Goal: Task Accomplishment & Management: Use online tool/utility

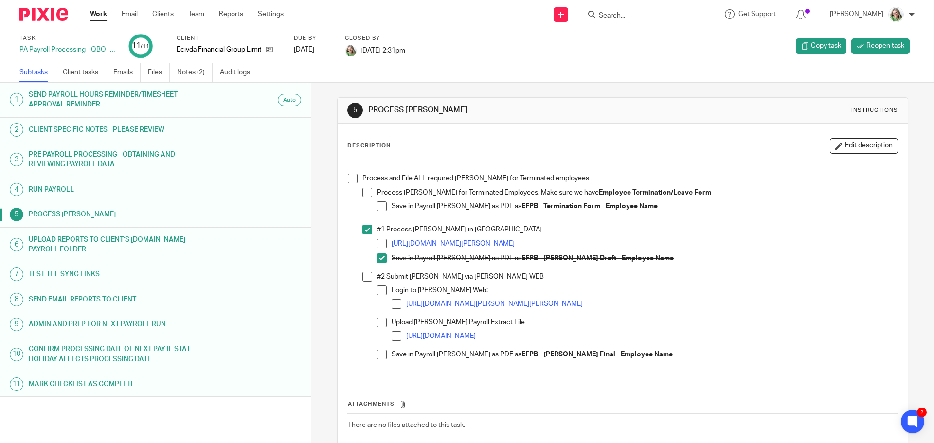
click at [97, 16] on link "Work" at bounding box center [98, 14] width 17 height 10
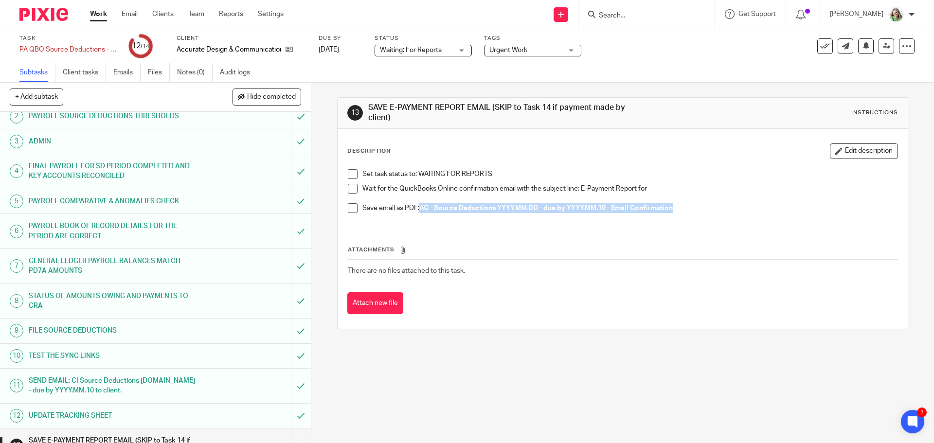
scroll to position [78, 0]
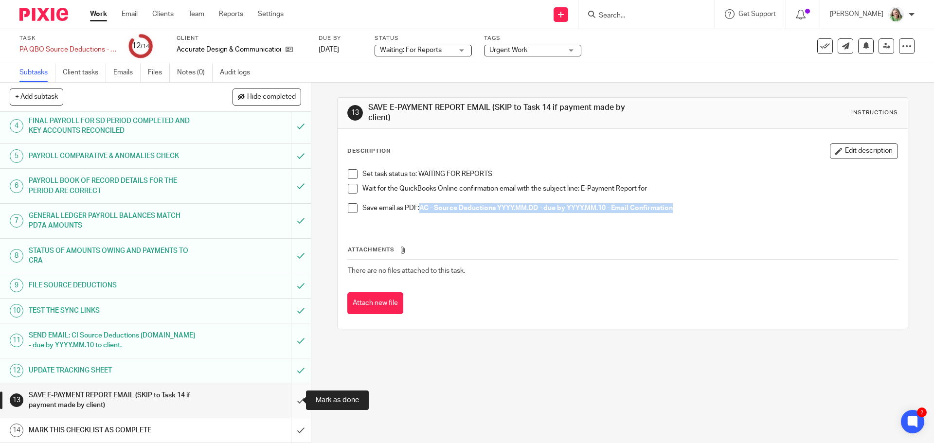
click at [287, 391] on input "submit" at bounding box center [155, 400] width 311 height 35
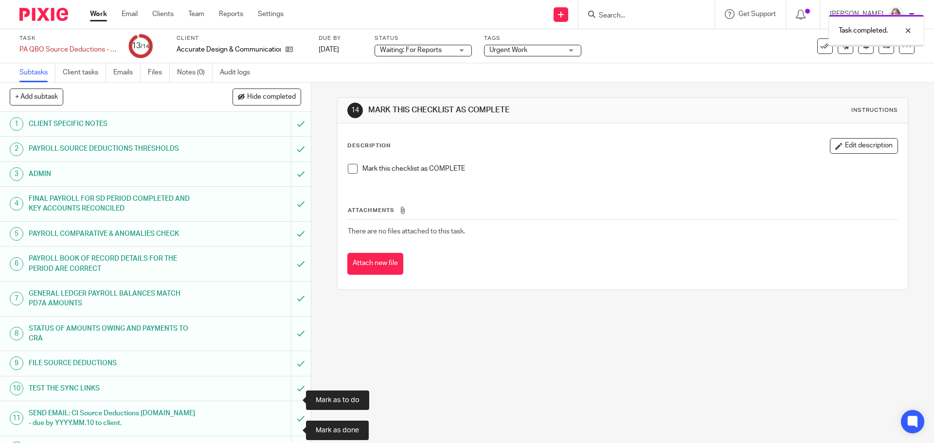
scroll to position [78, 0]
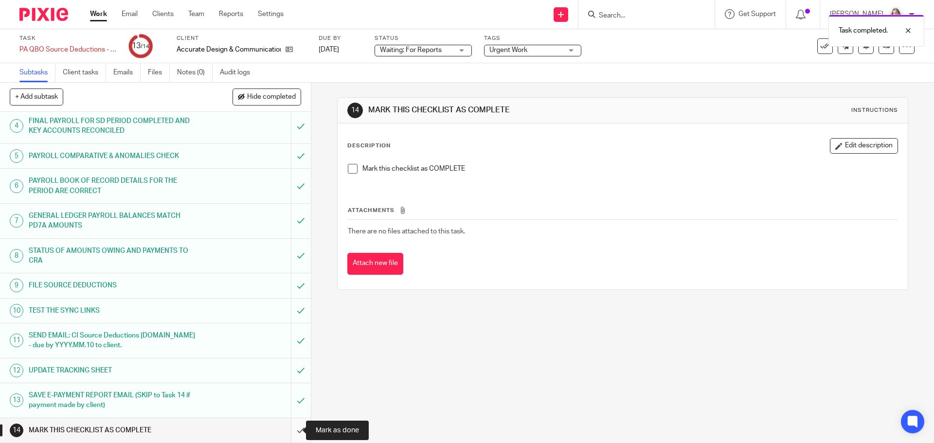
click at [286, 428] on input "submit" at bounding box center [155, 430] width 311 height 24
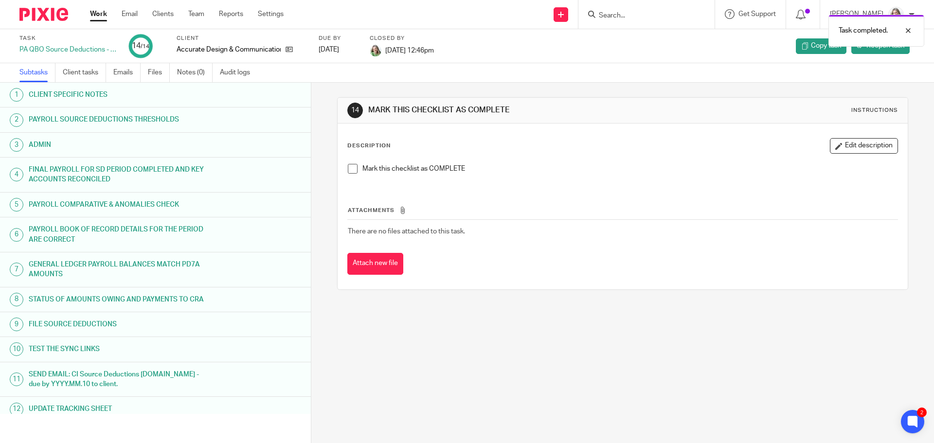
click at [94, 11] on link "Work" at bounding box center [98, 14] width 17 height 10
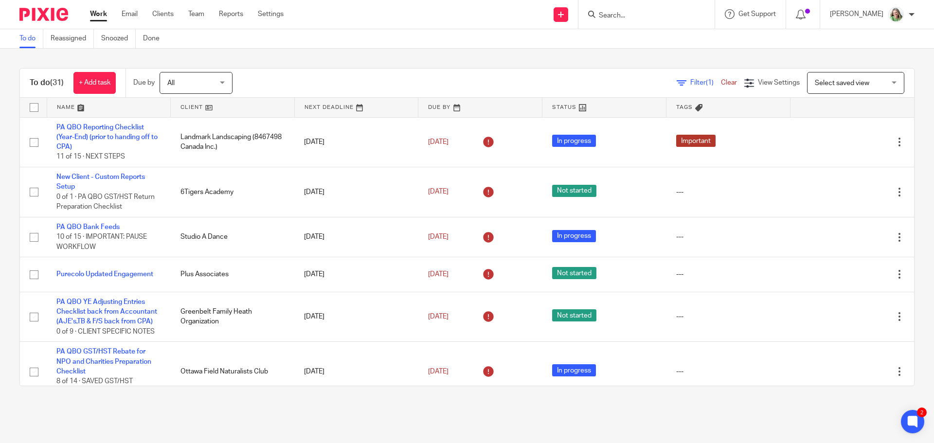
click at [831, 91] on span "Select saved view" at bounding box center [850, 82] width 71 height 20
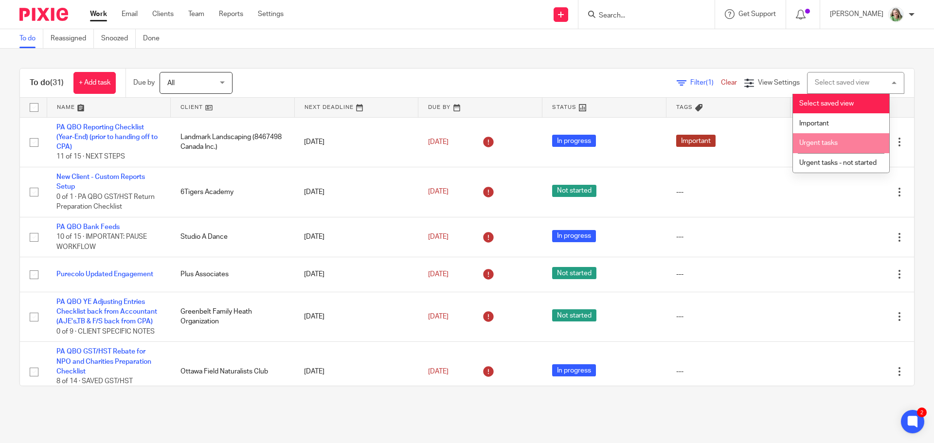
click at [816, 144] on span "Urgent tasks" at bounding box center [818, 143] width 38 height 7
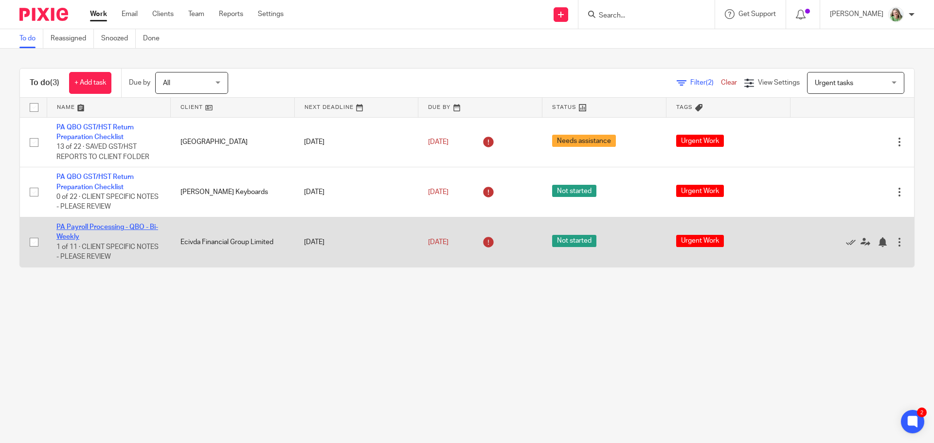
click at [111, 226] on link "PA Payroll Processing - QBO - Bi-Weekly" at bounding box center [107, 232] width 102 height 17
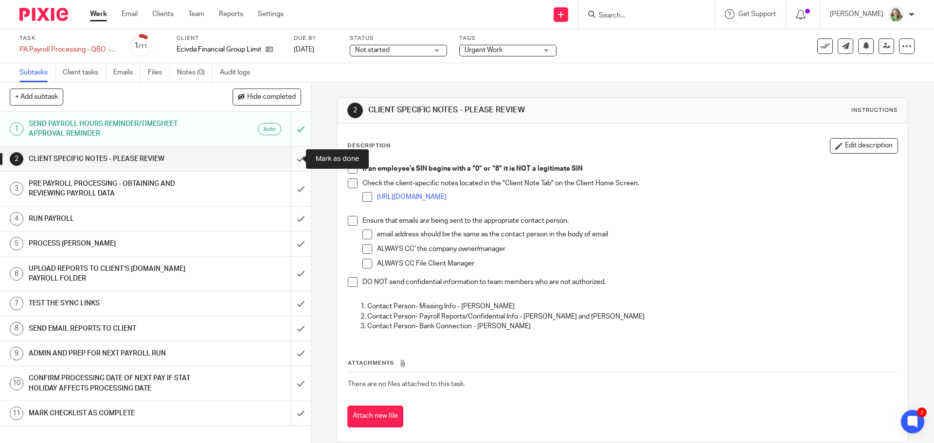
click at [295, 160] on input "submit" at bounding box center [155, 159] width 311 height 24
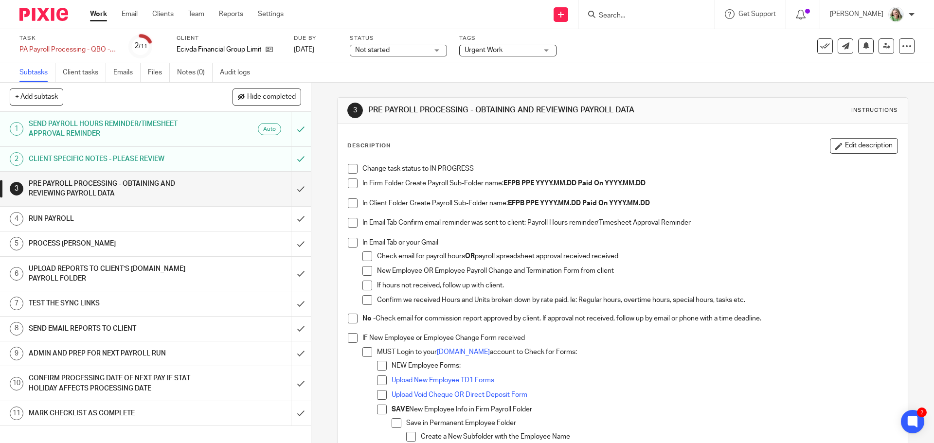
click at [351, 173] on span at bounding box center [353, 169] width 10 height 10
click at [350, 183] on span at bounding box center [353, 183] width 10 height 10
click at [349, 206] on span at bounding box center [353, 203] width 10 height 10
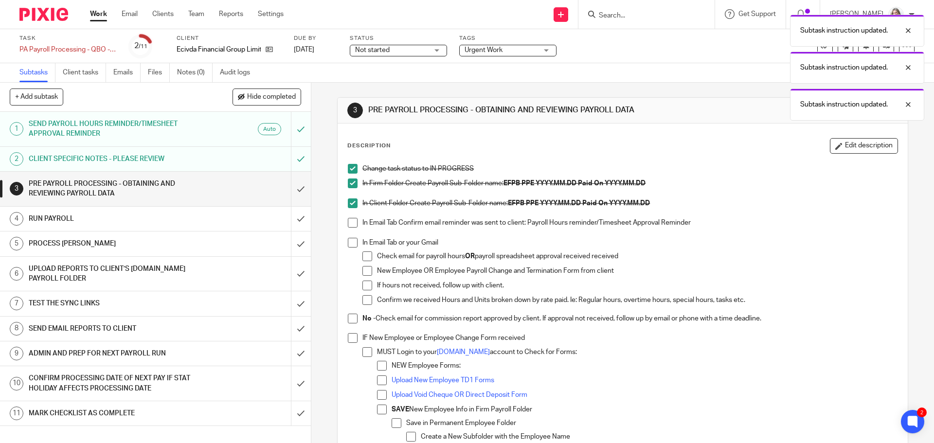
click at [349, 218] on span at bounding box center [353, 223] width 10 height 10
drag, startPoint x: 349, startPoint y: 239, endPoint x: 350, endPoint y: 262, distance: 22.4
click at [349, 240] on span at bounding box center [353, 243] width 10 height 10
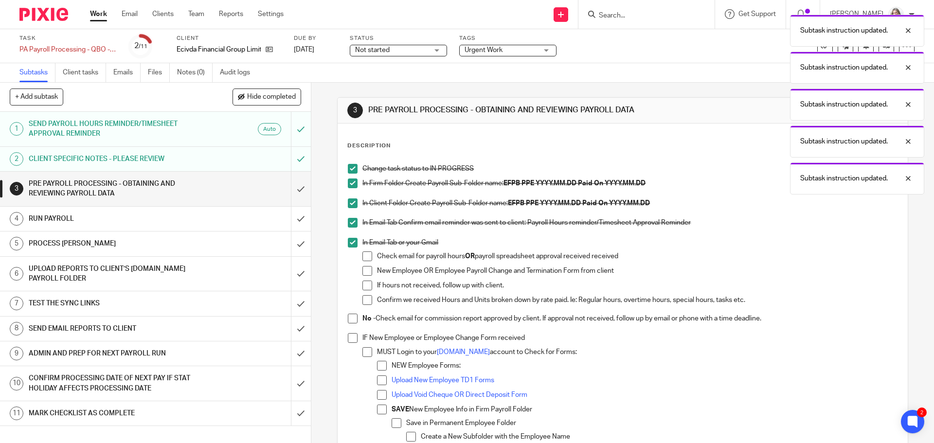
drag, startPoint x: 349, startPoint y: 316, endPoint x: 349, endPoint y: 321, distance: 5.3
click at [349, 318] on span at bounding box center [353, 319] width 10 height 10
click at [349, 340] on span at bounding box center [353, 338] width 10 height 10
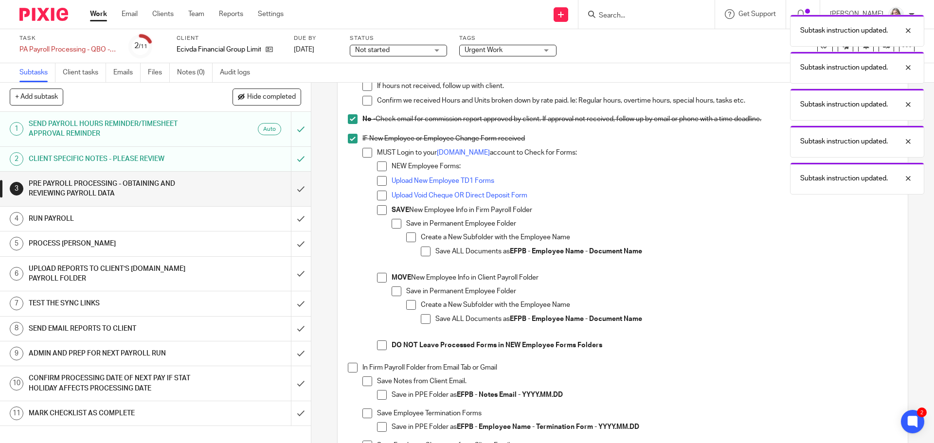
scroll to position [243, 0]
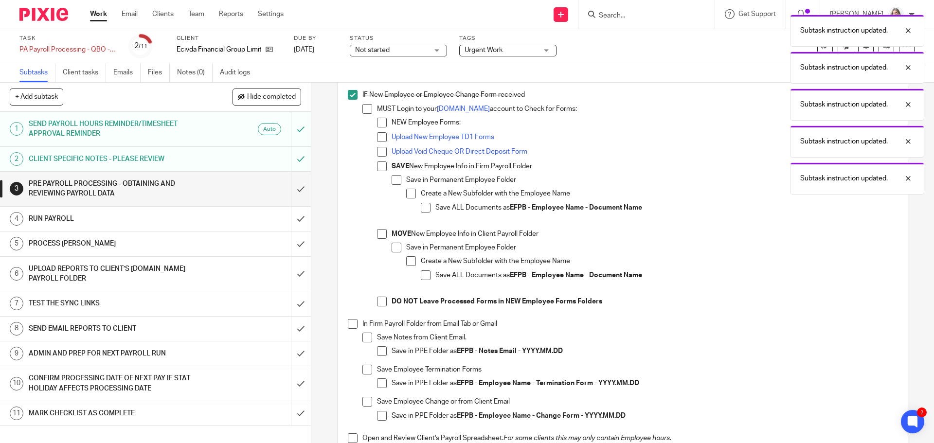
click at [353, 325] on span at bounding box center [353, 324] width 10 height 10
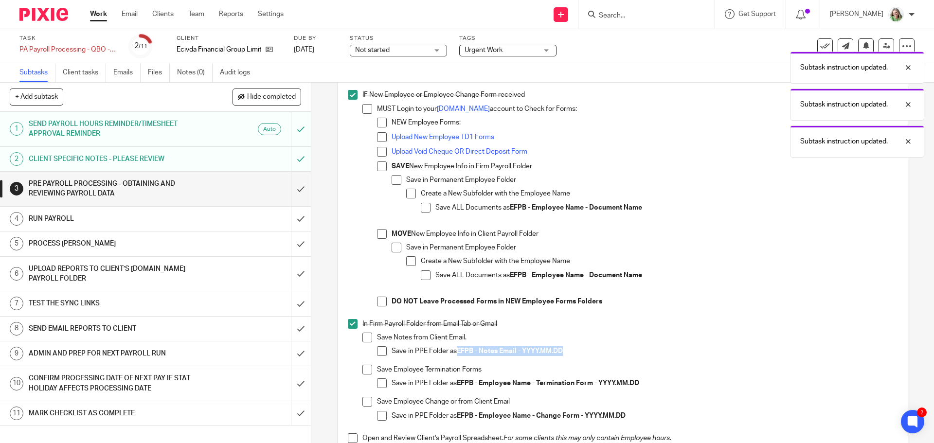
drag, startPoint x: 563, startPoint y: 352, endPoint x: 456, endPoint y: 352, distance: 107.5
click at [457, 352] on strong "EFPB - Notes Email - YYYY.MM.DD" at bounding box center [510, 351] width 106 height 7
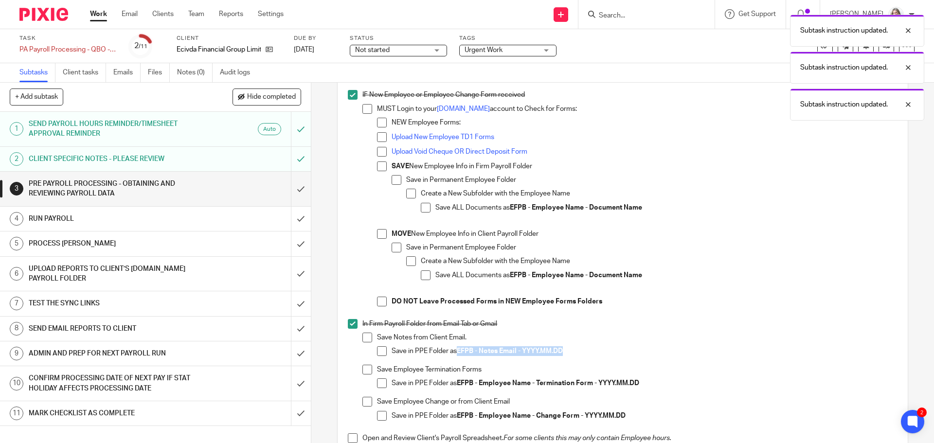
copy strong "EFPB - Notes Email - YYYY.MM.DD"
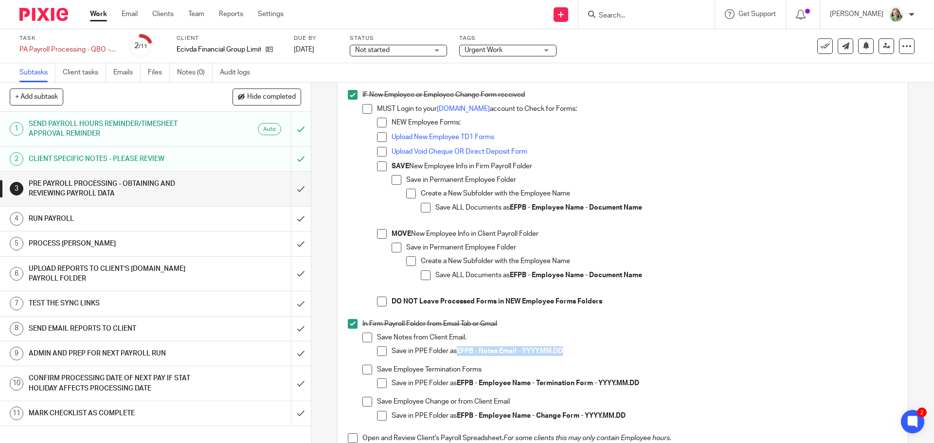
click at [382, 349] on span at bounding box center [382, 351] width 10 height 10
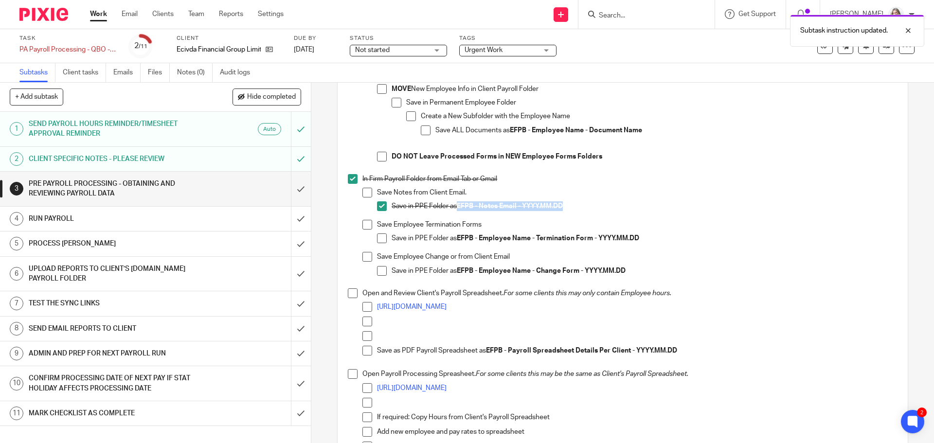
scroll to position [389, 0]
click at [399, 305] on link "https://docs.google.com/spreadsheets/d/1PLrPdbDGCIHeupRrj8kE8TYx8CnpeOfBYzpY0yE…" at bounding box center [412, 305] width 70 height 7
click at [364, 303] on span at bounding box center [367, 306] width 10 height 10
click at [350, 292] on span at bounding box center [353, 292] width 10 height 10
click at [351, 372] on span at bounding box center [353, 373] width 10 height 10
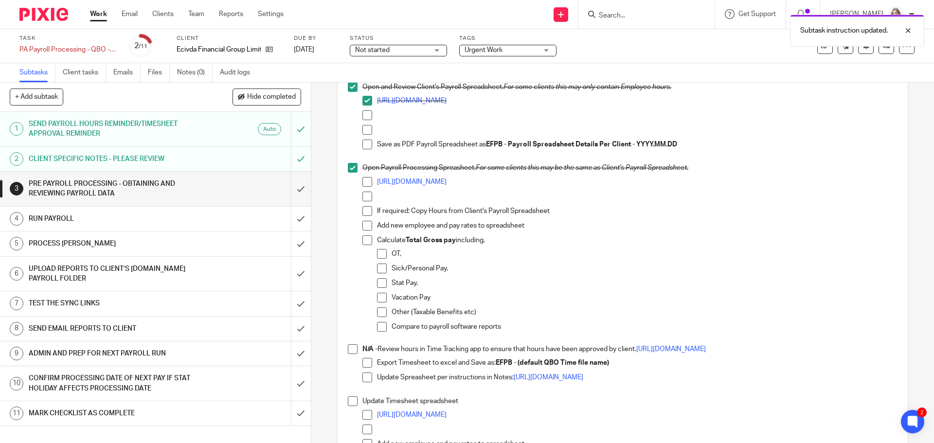
scroll to position [632, 0]
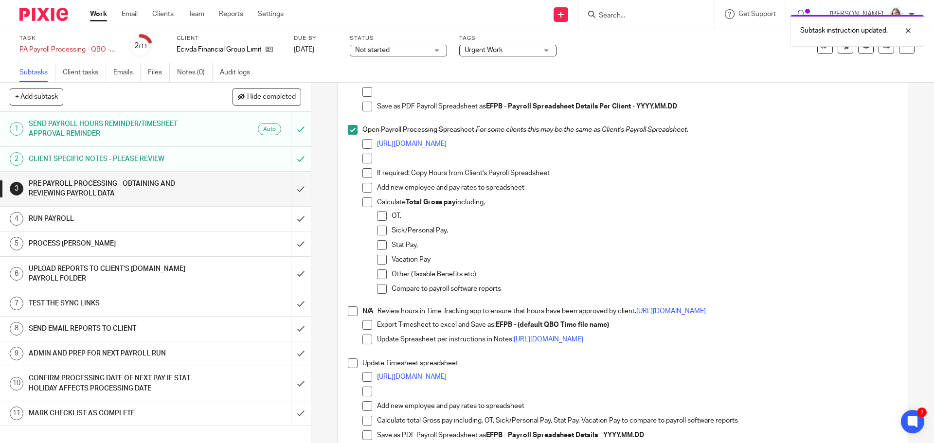
click at [350, 314] on span at bounding box center [353, 311] width 10 height 10
click at [351, 362] on span at bounding box center [353, 363] width 10 height 10
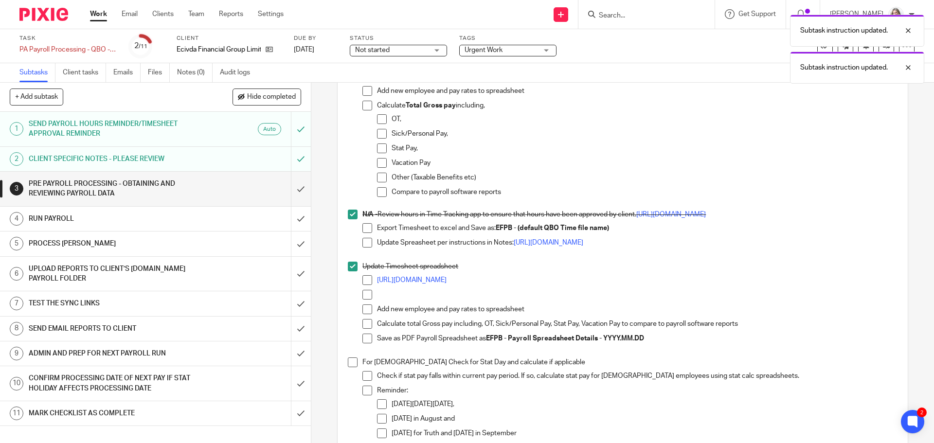
scroll to position [729, 0]
drag, startPoint x: 645, startPoint y: 337, endPoint x: 487, endPoint y: 338, distance: 158.5
click at [487, 338] on p "Save as PDF Payroll Spreadsheet as EFPB - Payroll Spreadsheet Details - YYYY.MM…" at bounding box center [637, 338] width 520 height 10
copy p "EFPB - Payroll Spreadsheet Details - YYYY.MM.DD"
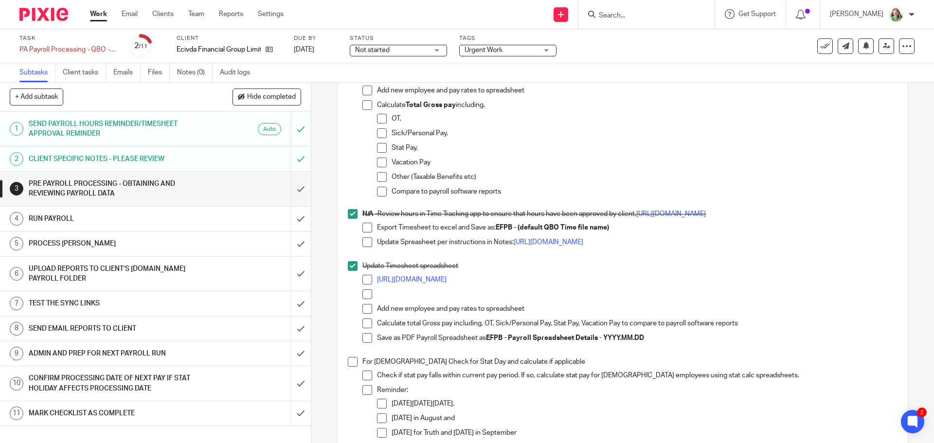
click at [362, 342] on span at bounding box center [367, 338] width 10 height 10
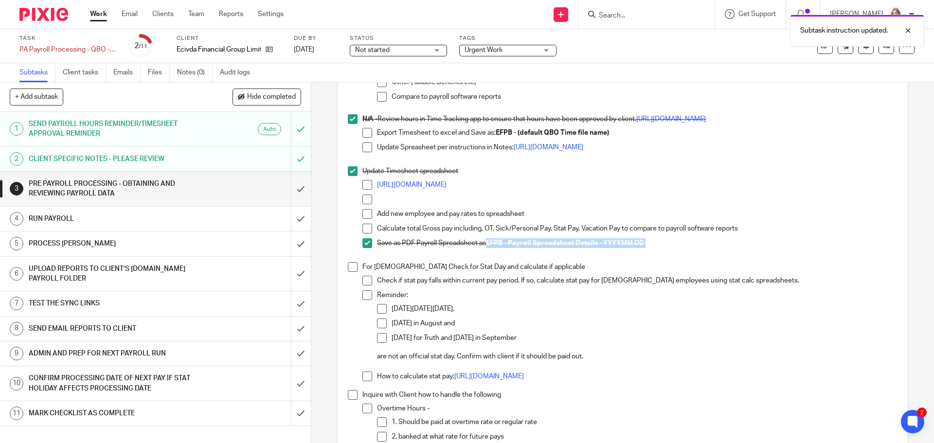
scroll to position [827, 0]
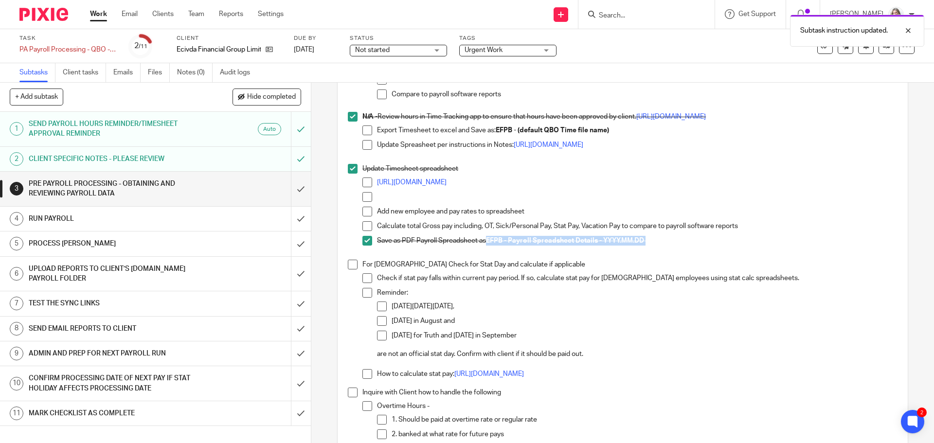
click at [351, 264] on span at bounding box center [353, 265] width 10 height 10
click at [348, 392] on span at bounding box center [353, 393] width 10 height 10
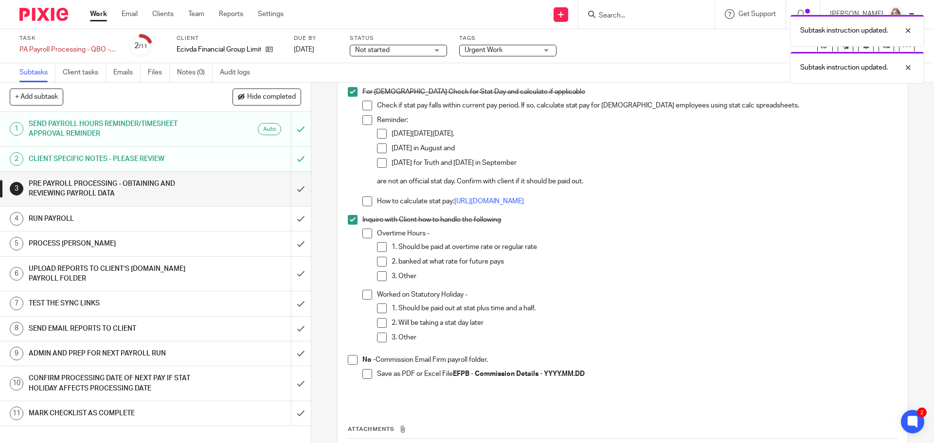
scroll to position [1021, 0]
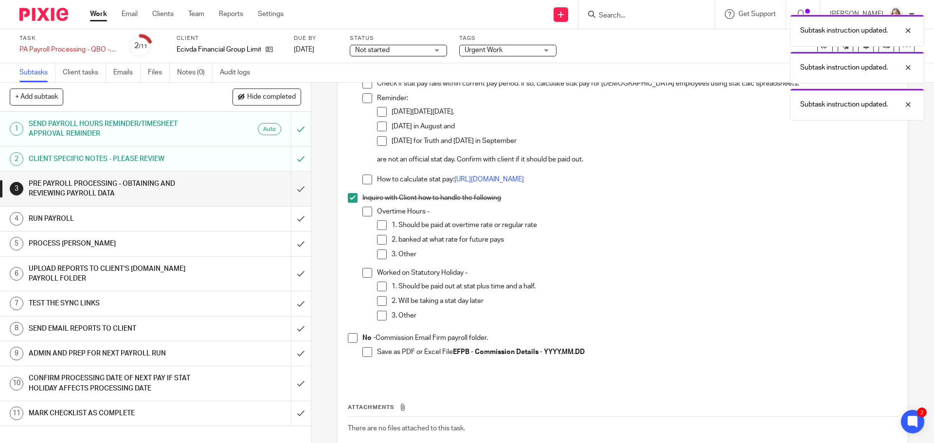
click at [349, 342] on span at bounding box center [353, 338] width 10 height 10
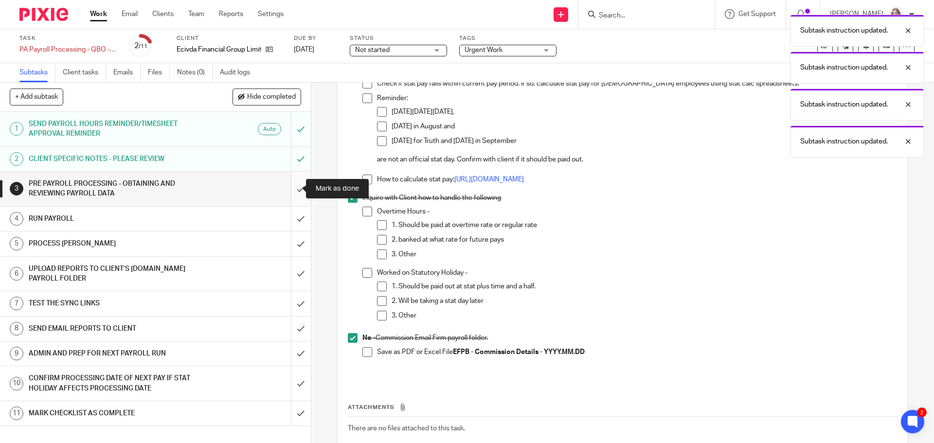
click at [290, 191] on input "submit" at bounding box center [155, 189] width 311 height 35
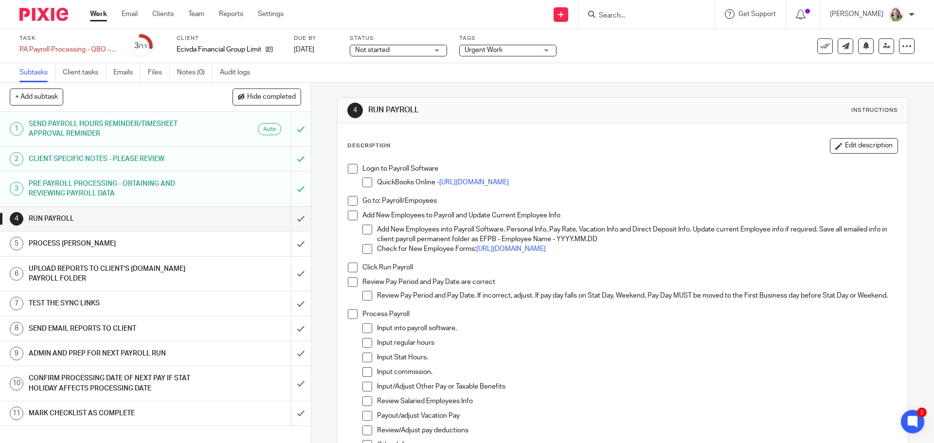
click at [350, 170] on span at bounding box center [353, 169] width 10 height 10
click at [348, 197] on span at bounding box center [353, 201] width 10 height 10
click at [348, 214] on span at bounding box center [353, 216] width 10 height 10
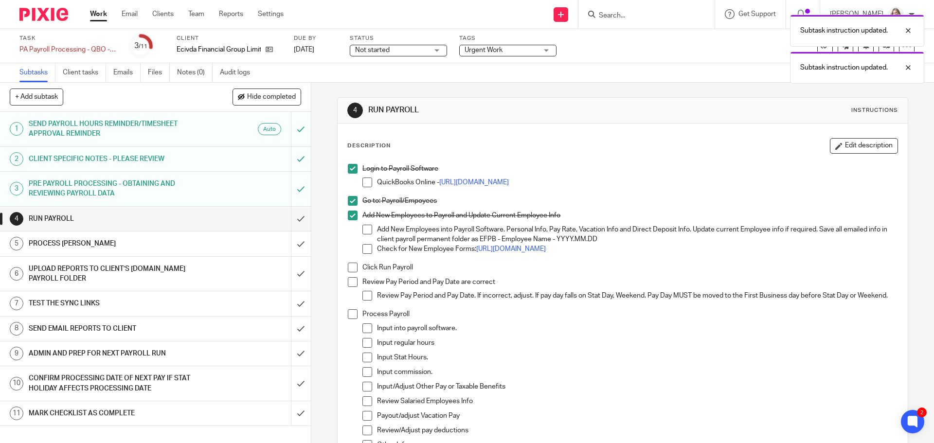
click at [354, 270] on span at bounding box center [353, 268] width 10 height 10
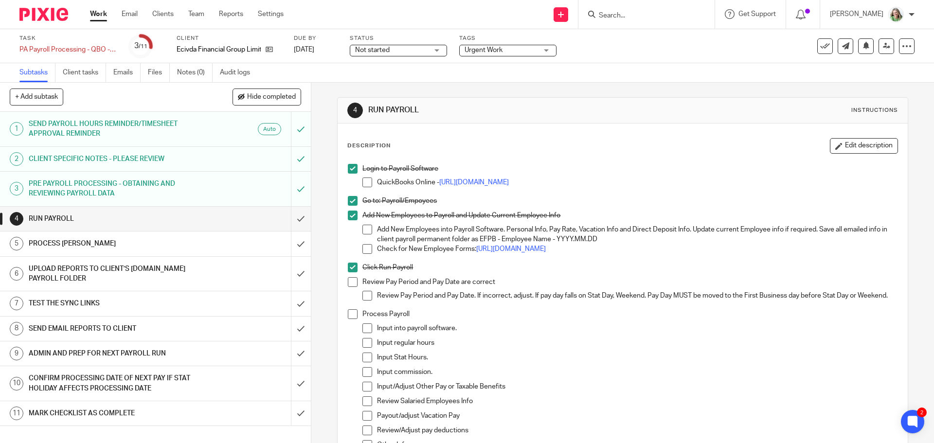
click at [349, 284] on span at bounding box center [353, 282] width 10 height 10
click at [349, 319] on span at bounding box center [353, 314] width 10 height 10
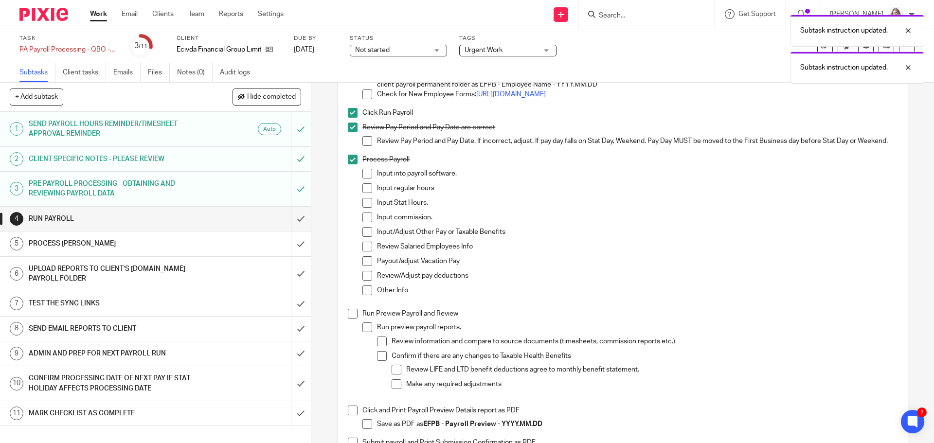
scroll to position [195, 0]
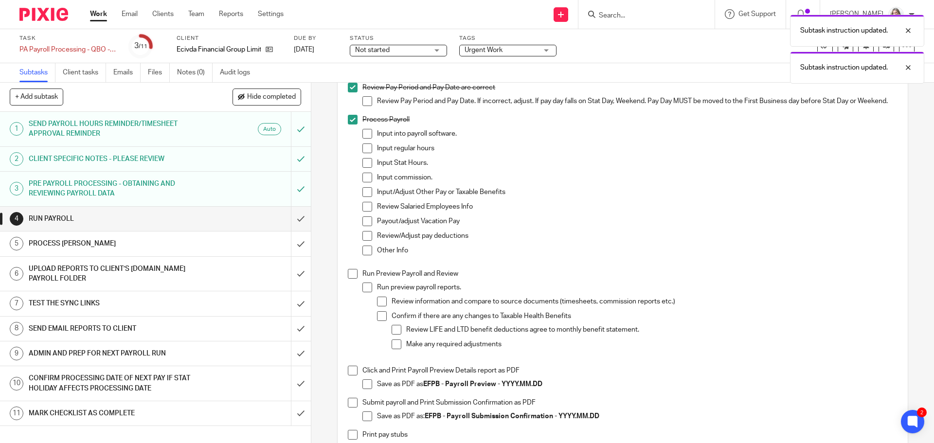
click at [350, 279] on span at bounding box center [353, 274] width 10 height 10
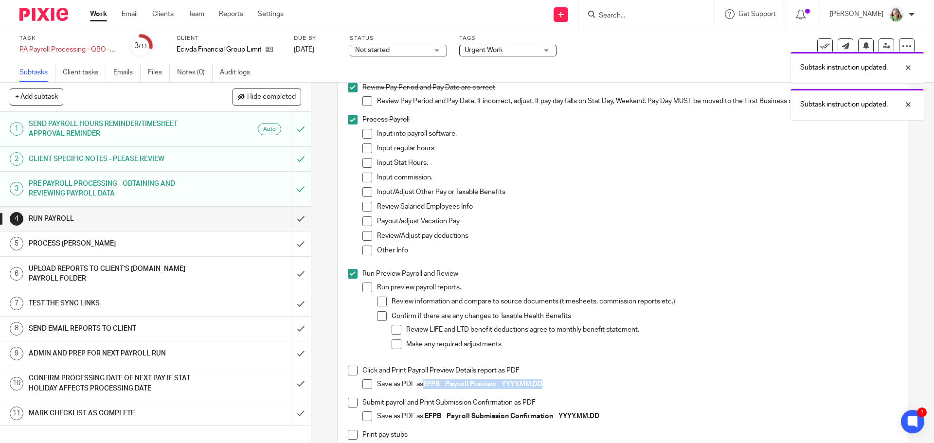
drag, startPoint x: 543, startPoint y: 388, endPoint x: 423, endPoint y: 392, distance: 120.2
click at [423, 389] on p "Save as PDF as EFPB - Payroll Preview - YYYY.MM.DD" at bounding box center [637, 384] width 520 height 10
copy strong "EFPB - Payroll Preview - YYYY.MM.DD"
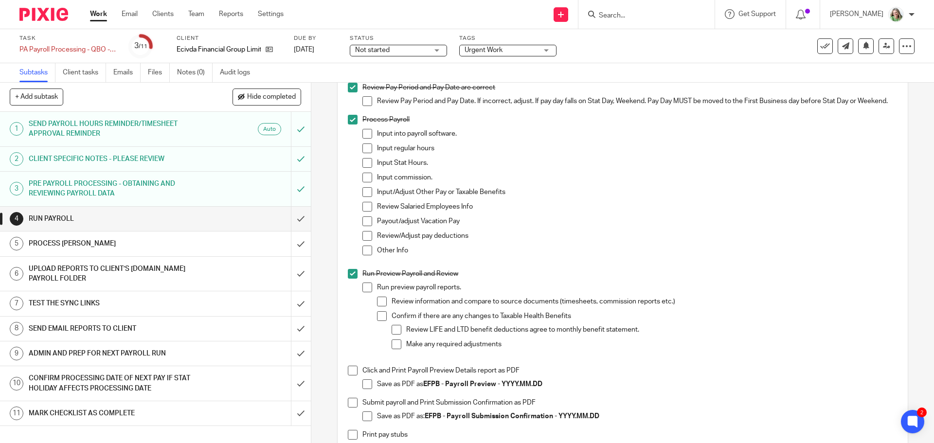
click at [367, 387] on span at bounding box center [367, 384] width 10 height 10
click at [354, 374] on span at bounding box center [353, 371] width 10 height 10
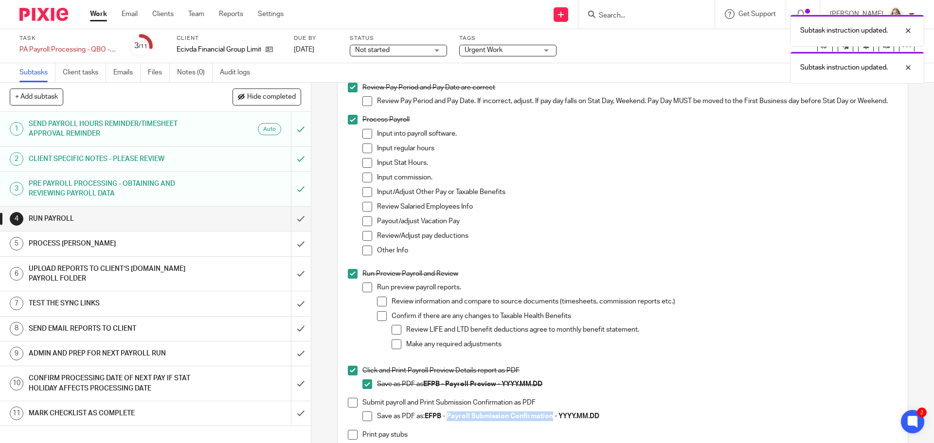
drag, startPoint x: 550, startPoint y: 425, endPoint x: 447, endPoint y: 430, distance: 103.7
click at [447, 426] on div "Save as PDF as: EFPB - Payroll Submission Confirmation - YYYY.MM.DD" at bounding box center [637, 418] width 520 height 15
copy strong "Payroll Submission Confirmation"
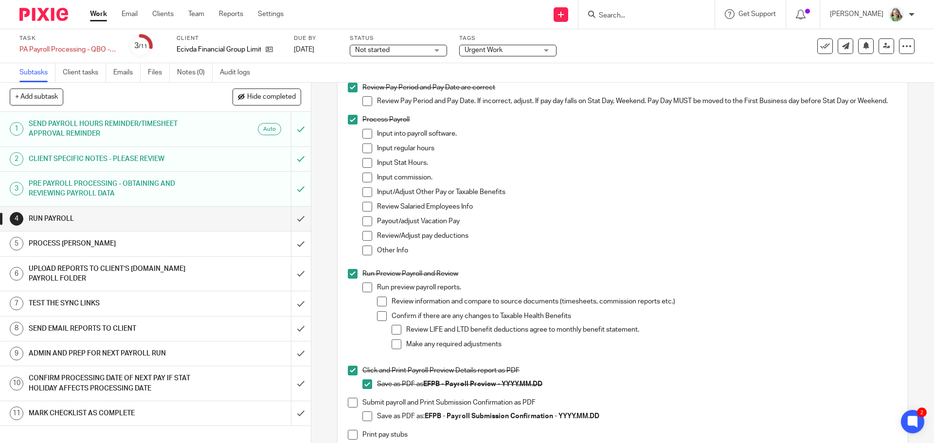
click at [365, 421] on span at bounding box center [367, 416] width 10 height 10
click at [349, 404] on span at bounding box center [353, 403] width 10 height 10
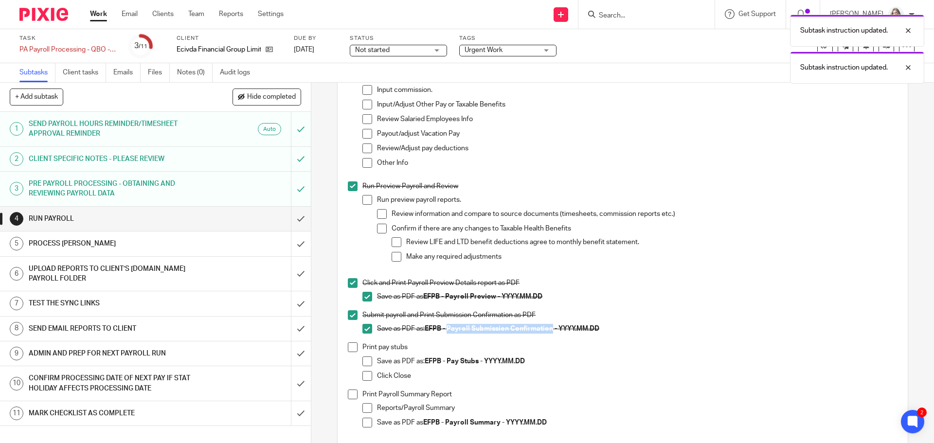
scroll to position [292, 0]
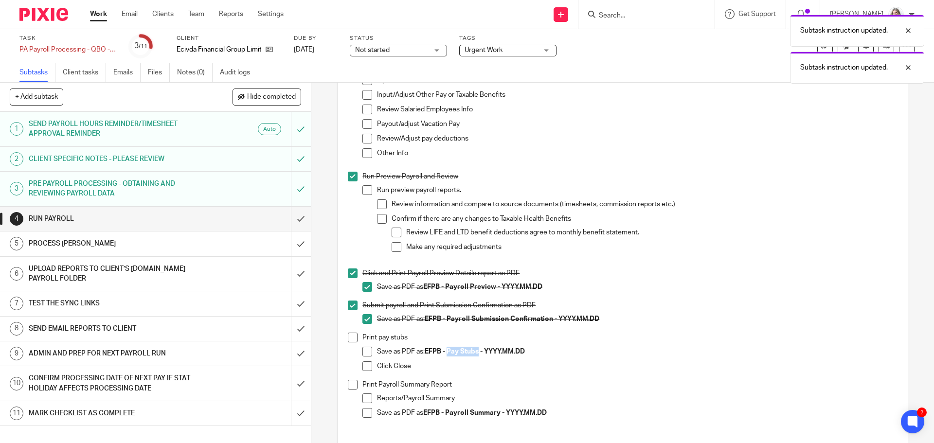
drag, startPoint x: 478, startPoint y: 355, endPoint x: 448, endPoint y: 357, distance: 29.7
click at [448, 355] on strong "EFPB - Pay Stubs - YYYY.MM.DD" at bounding box center [475, 351] width 100 height 7
copy strong "Pay Stubs"
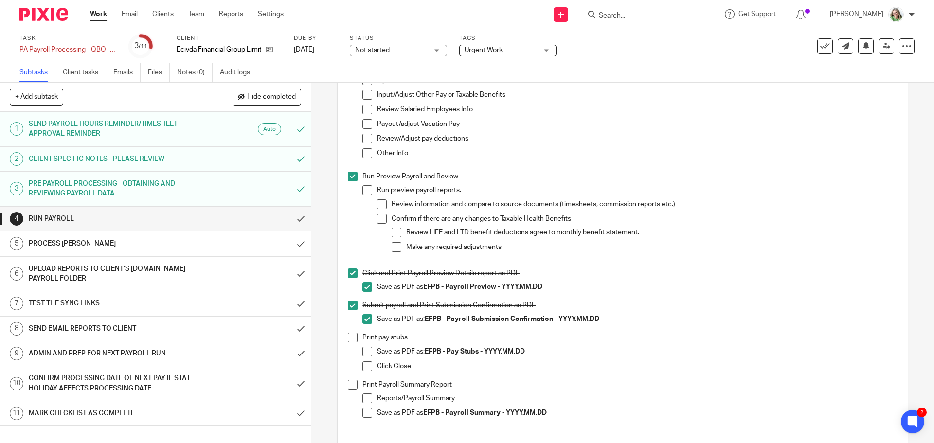
click at [363, 354] on span at bounding box center [367, 352] width 10 height 10
click at [348, 342] on span at bounding box center [353, 338] width 10 height 10
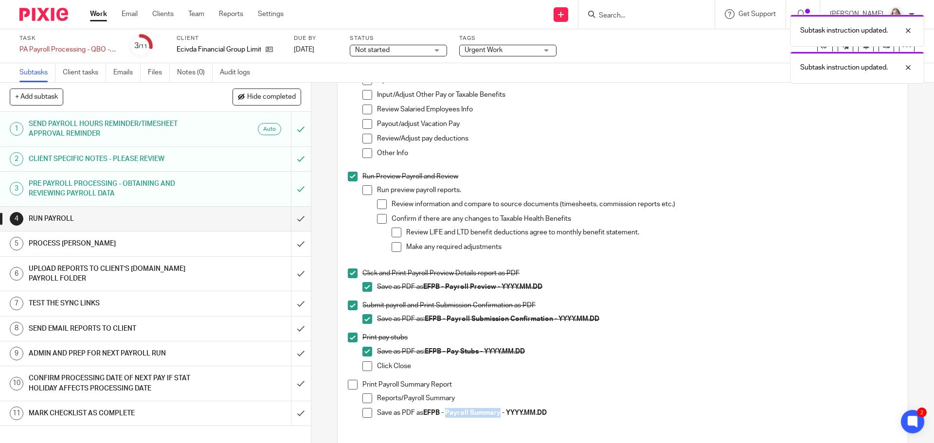
drag, startPoint x: 498, startPoint y: 417, endPoint x: 444, endPoint y: 417, distance: 53.5
click at [444, 416] on strong "EFPB - Payroll Summary - YYYY.MM.DD" at bounding box center [485, 412] width 124 height 7
copy strong "Payroll Summary"
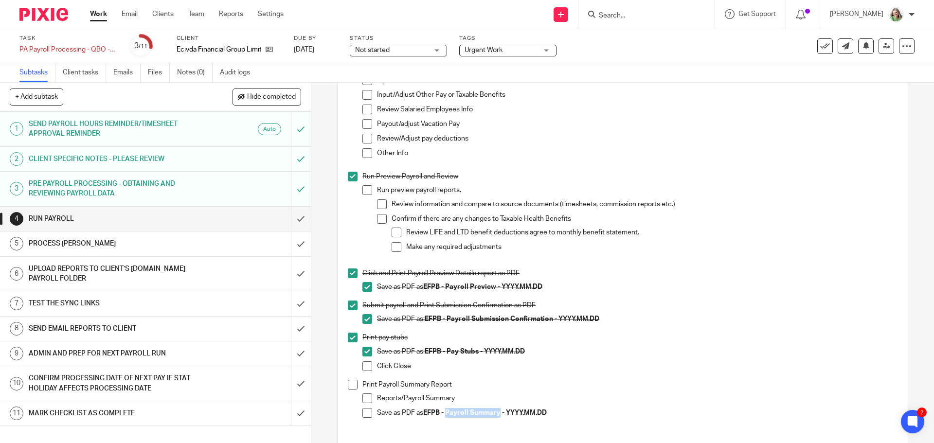
drag, startPoint x: 365, startPoint y: 420, endPoint x: 352, endPoint y: 408, distance: 17.9
click at [365, 418] on span at bounding box center [367, 413] width 10 height 10
click at [348, 388] on span at bounding box center [353, 385] width 10 height 10
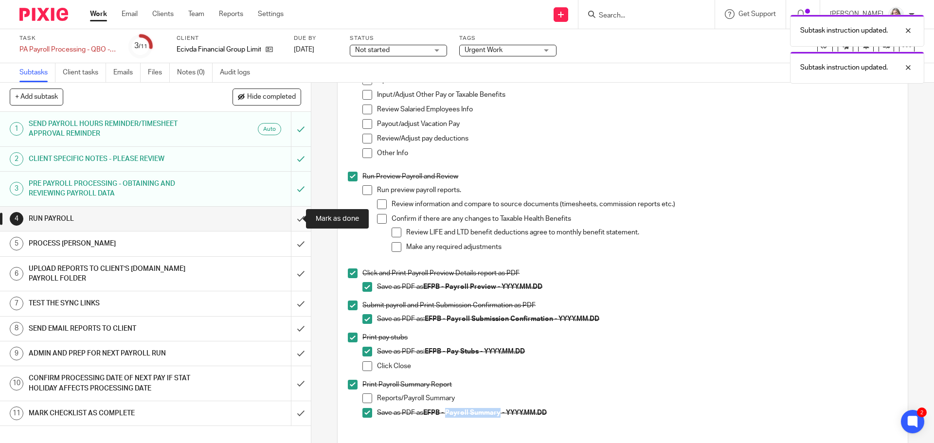
click at [291, 216] on input "submit" at bounding box center [155, 219] width 311 height 24
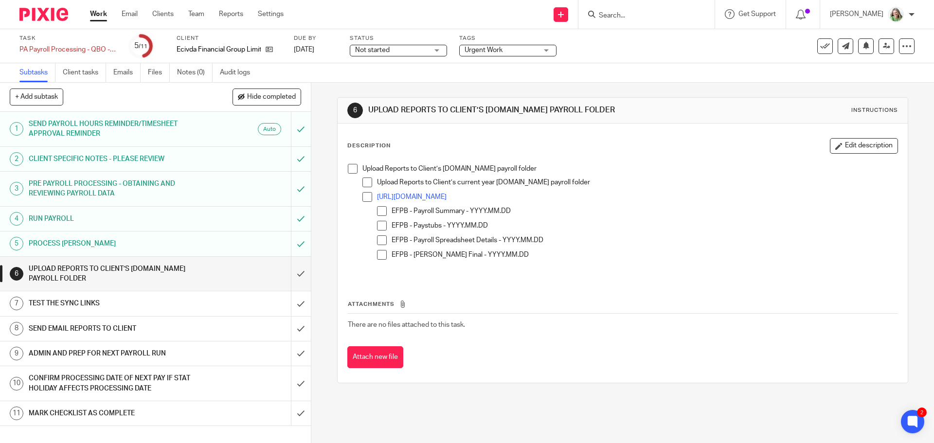
drag, startPoint x: 348, startPoint y: 170, endPoint x: 314, endPoint y: 278, distance: 113.2
click at [348, 170] on span at bounding box center [353, 169] width 10 height 10
click at [291, 267] on input "submit" at bounding box center [155, 274] width 311 height 35
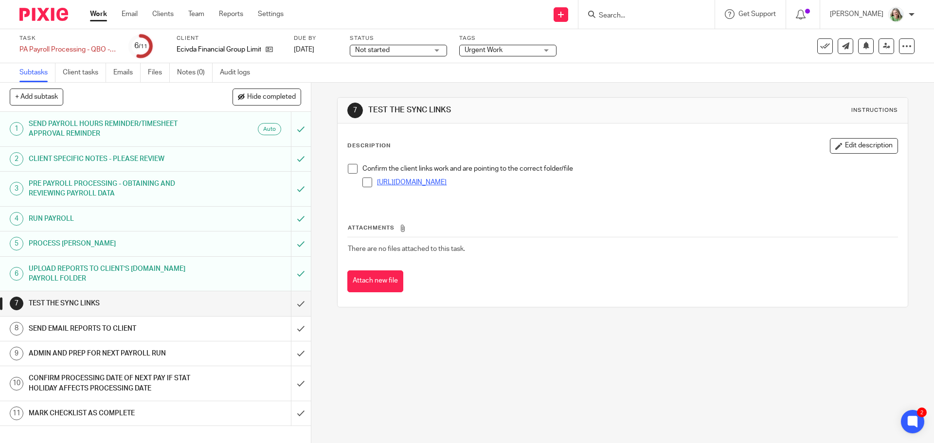
click at [446, 183] on link "[URL][DOMAIN_NAME]" at bounding box center [412, 182] width 70 height 7
click at [289, 298] on input "submit" at bounding box center [155, 303] width 311 height 24
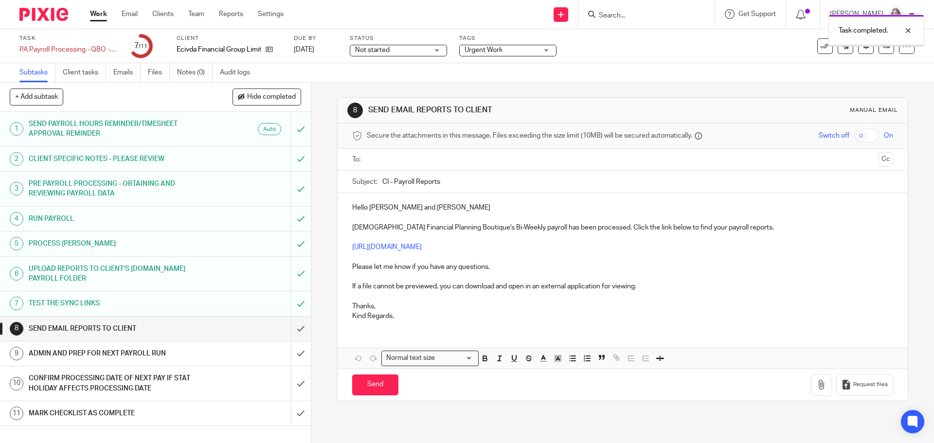
click at [381, 159] on input "text" at bounding box center [622, 159] width 504 height 11
click at [452, 156] on input "text" at bounding box center [663, 160] width 423 height 19
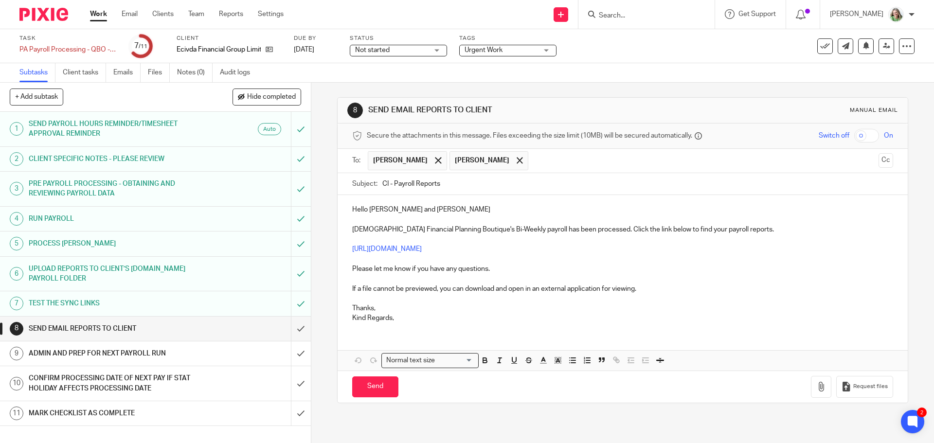
drag, startPoint x: 386, startPoint y: 181, endPoint x: 379, endPoint y: 183, distance: 6.5
click at [382, 183] on input "CI - Payroll Reports" at bounding box center [637, 184] width 510 height 22
type input "AC - Payroll Reports"
click at [372, 390] on input "Send" at bounding box center [375, 386] width 46 height 21
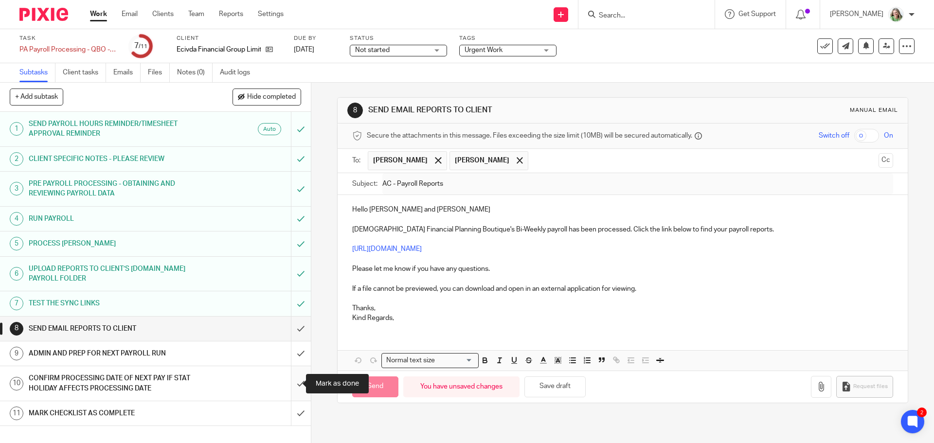
type input "Sent"
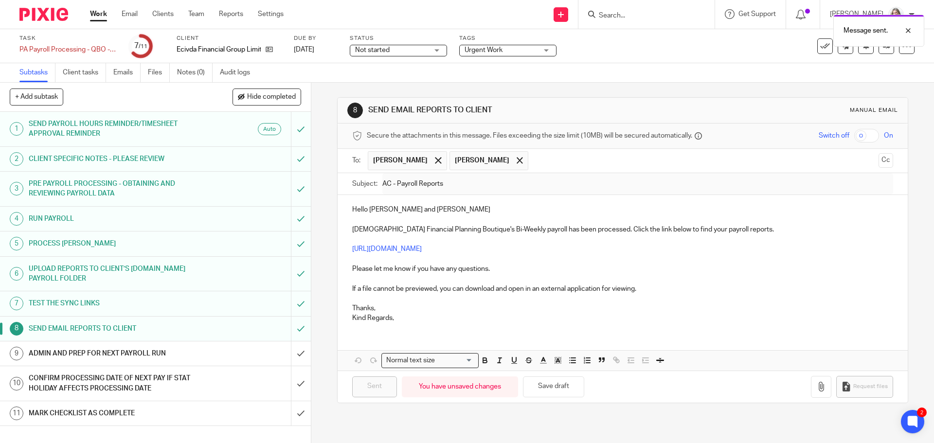
click at [171, 347] on h1 "ADMIN AND PREP FOR NEXT PAYROLL RUN" at bounding box center [113, 353] width 168 height 15
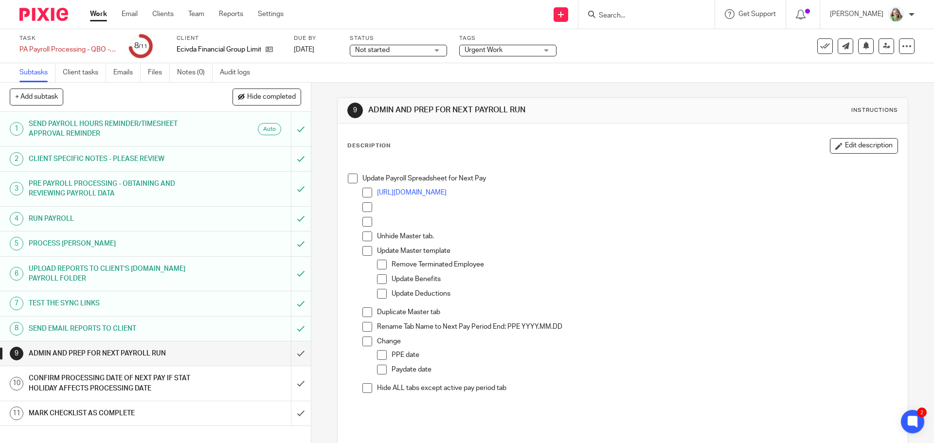
click at [349, 180] on span at bounding box center [353, 179] width 10 height 10
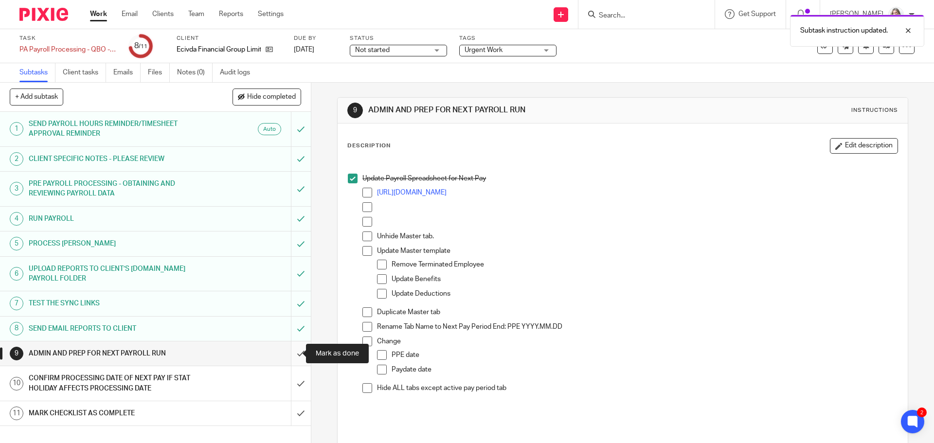
click at [290, 357] on input "submit" at bounding box center [155, 353] width 311 height 24
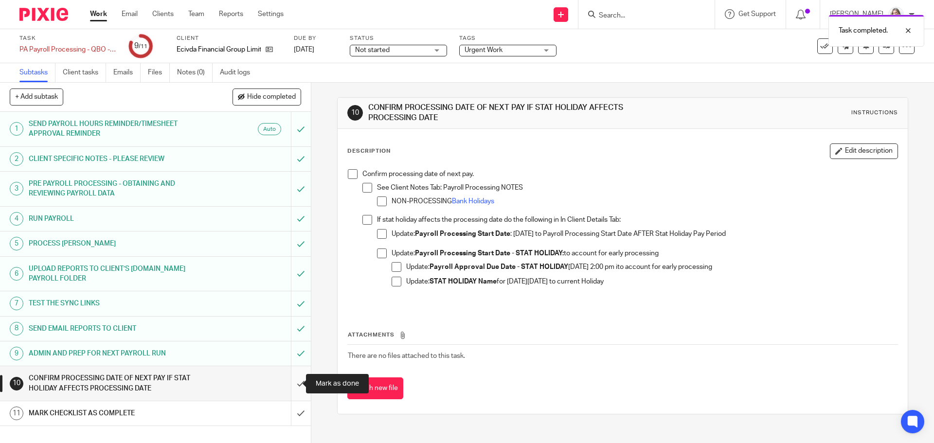
click at [294, 386] on input "submit" at bounding box center [155, 383] width 311 height 35
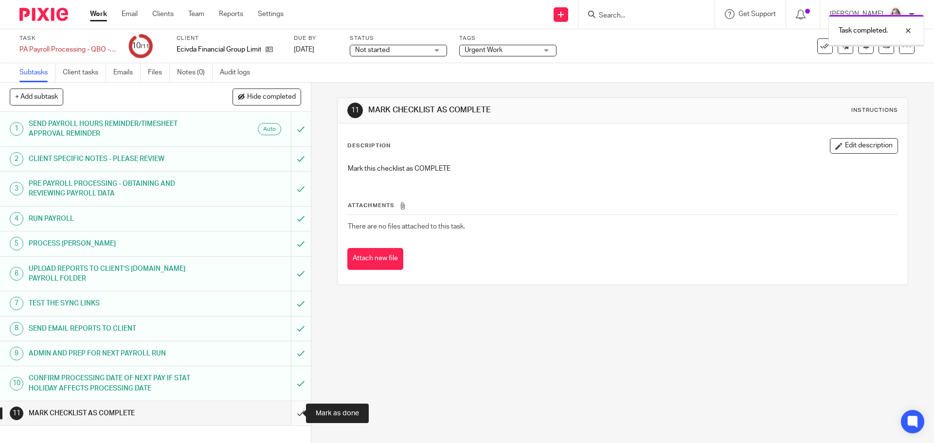
click at [291, 410] on input "submit" at bounding box center [155, 413] width 311 height 24
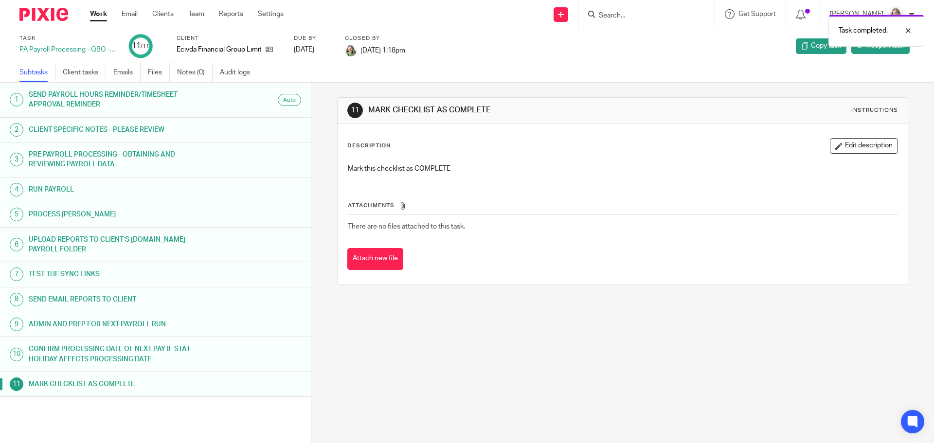
click at [105, 15] on link "Work" at bounding box center [98, 14] width 17 height 10
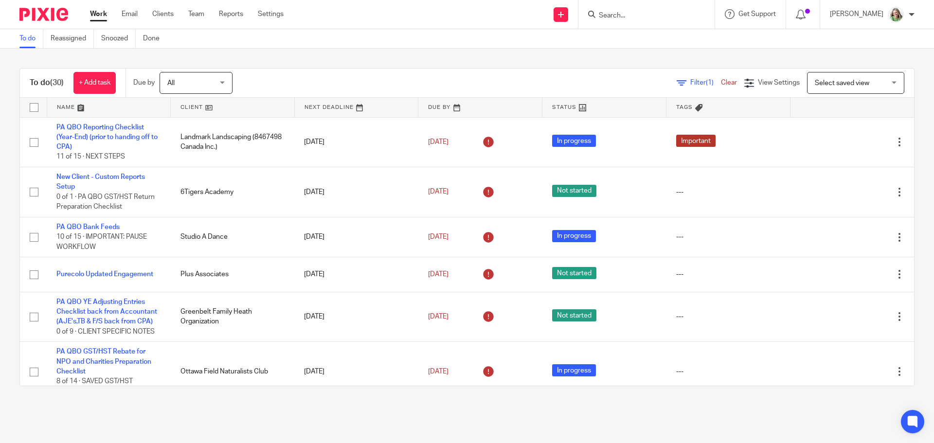
click at [857, 80] on span "Select saved view" at bounding box center [850, 82] width 71 height 20
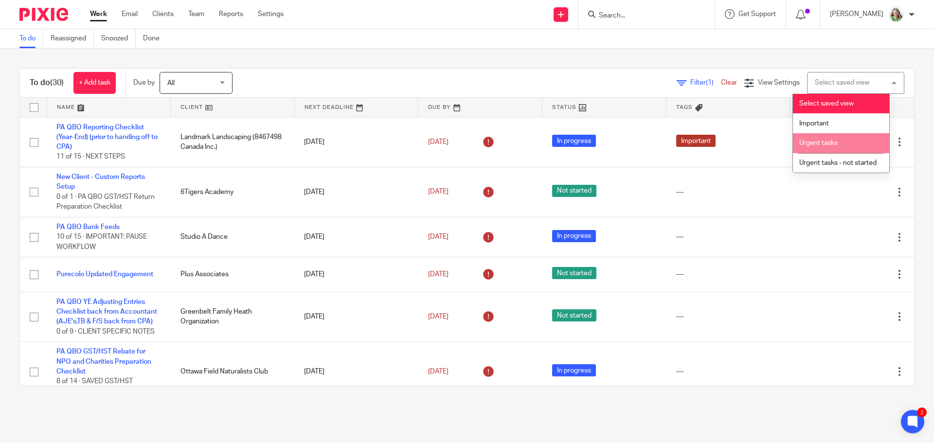
click at [809, 142] on span "Urgent tasks" at bounding box center [818, 143] width 38 height 7
